Goal: Information Seeking & Learning: Learn about a topic

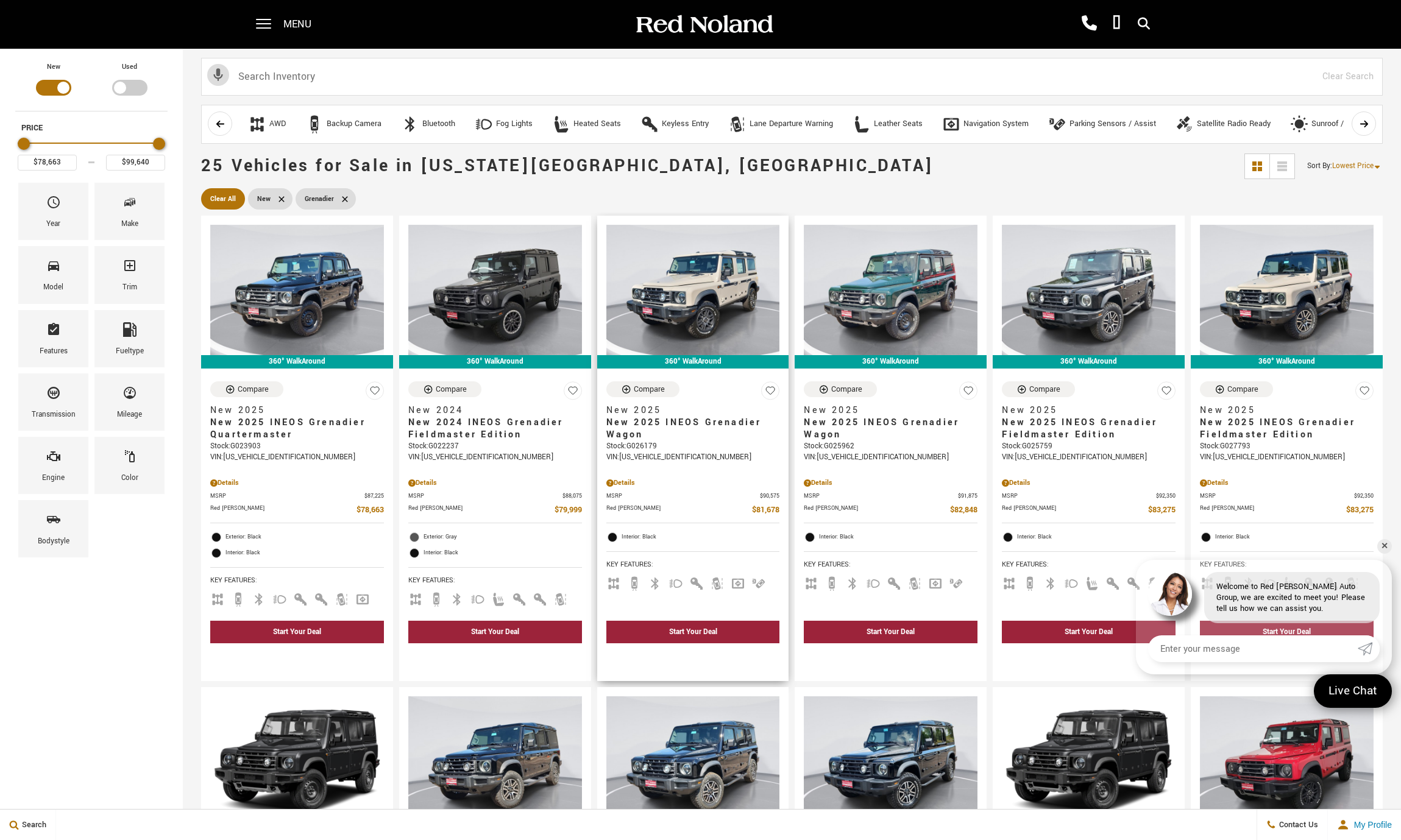
click at [650, 422] on span "New 2025 INEOS Grenadier Wagon" at bounding box center [688, 429] width 165 height 24
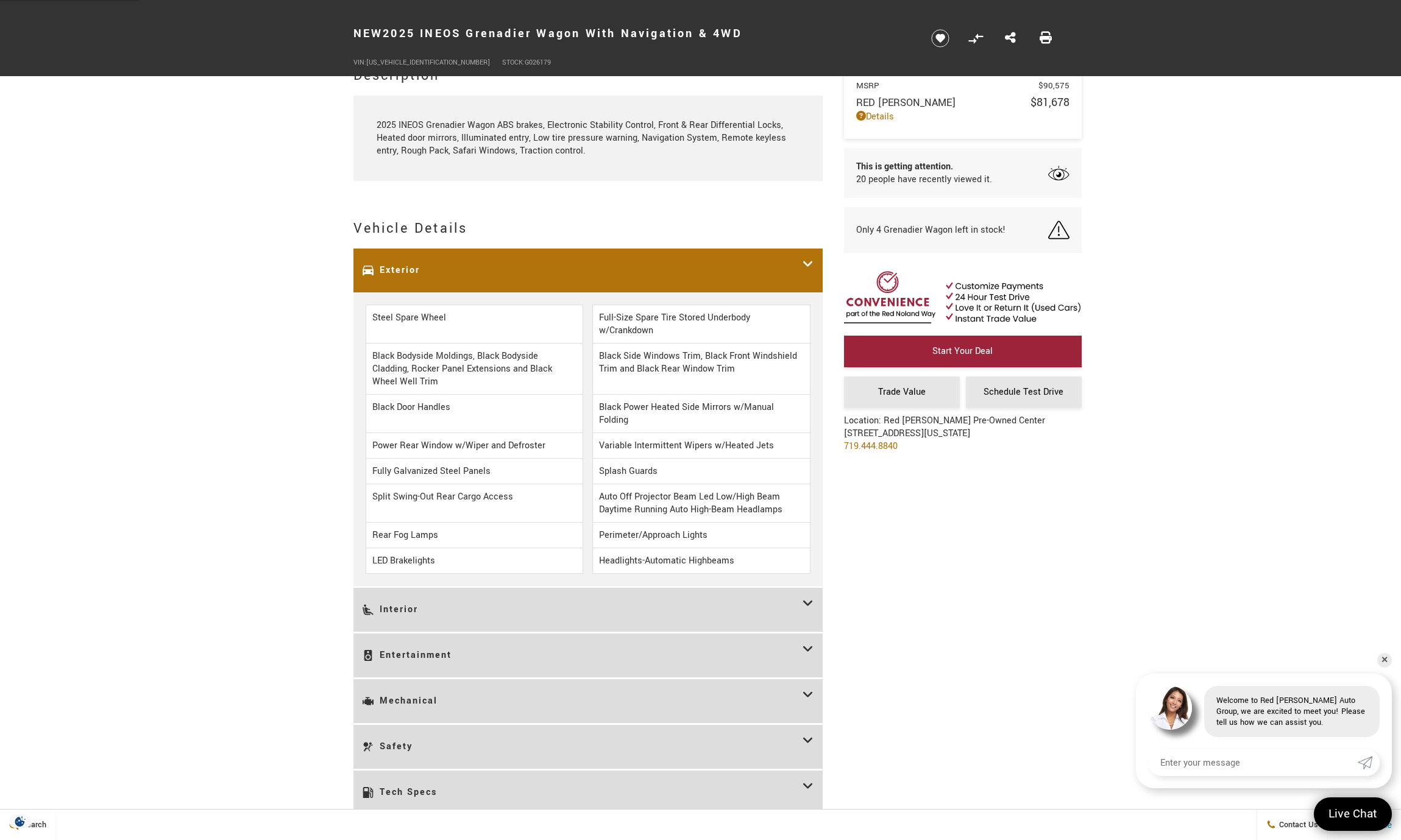
scroll to position [1268, 0]
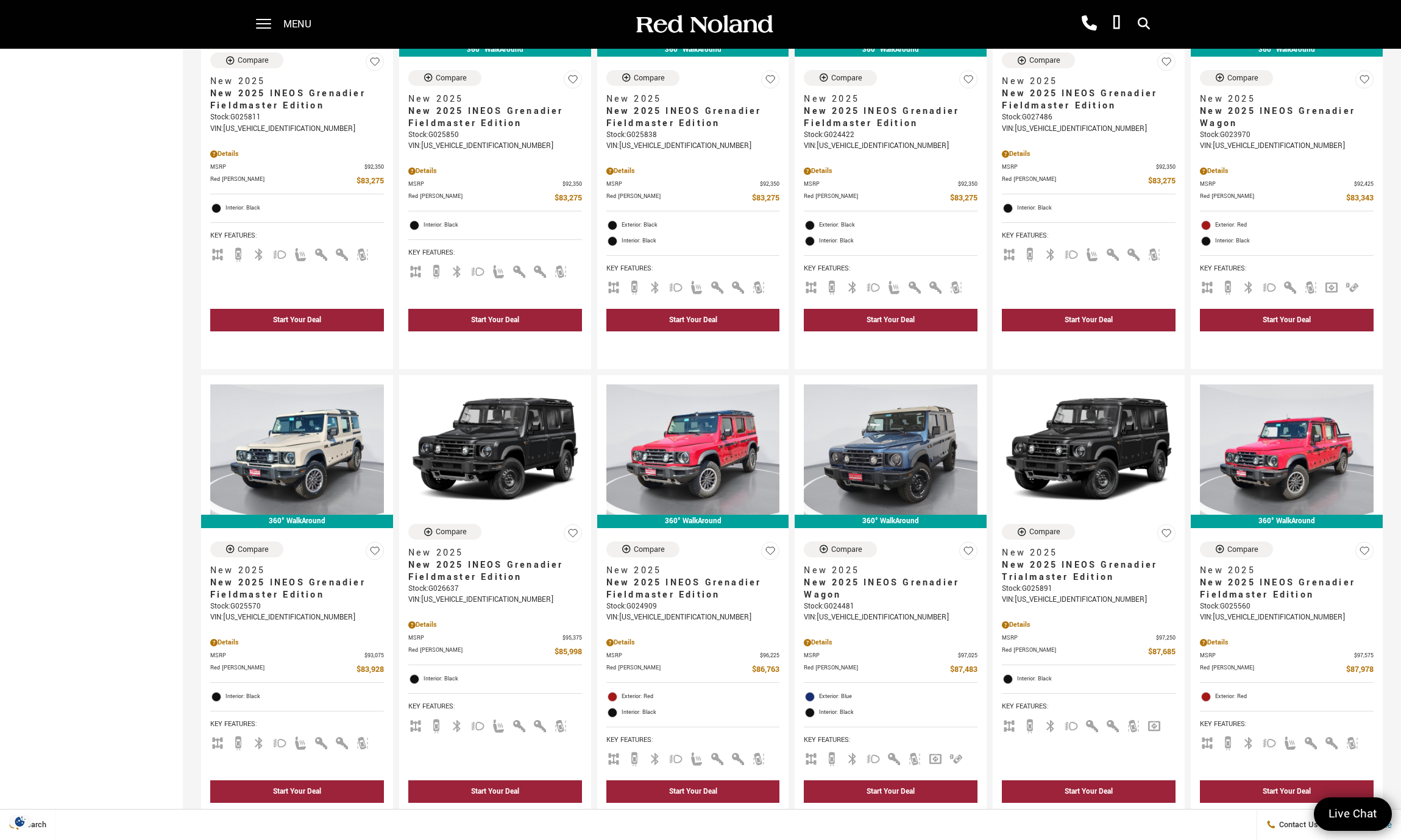
scroll to position [364, 0]
